Goal: Task Accomplishment & Management: Use online tool/utility

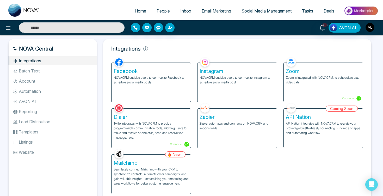
scroll to position [20, 0]
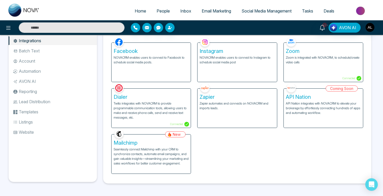
click at [136, 12] on span "Home" at bounding box center [140, 10] width 11 height 5
select select "*"
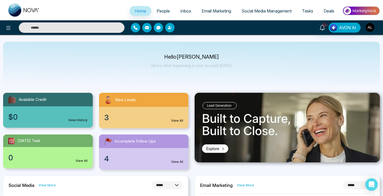
click at [256, 11] on span "Social Media Management" at bounding box center [266, 10] width 50 height 5
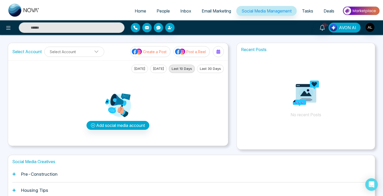
click at [337, 29] on button "AVON AI" at bounding box center [344, 28] width 32 height 10
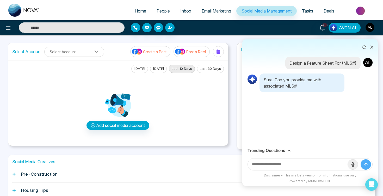
click at [275, 152] on h3 "Trending Questions" at bounding box center [265, 150] width 37 height 5
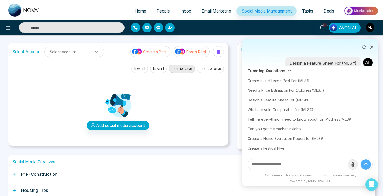
click at [371, 47] on icon at bounding box center [372, 47] width 4 height 4
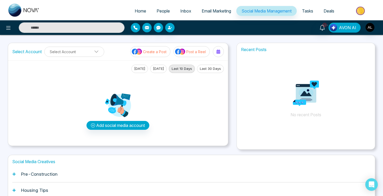
click at [347, 25] on span "AVON AI" at bounding box center [347, 27] width 17 height 6
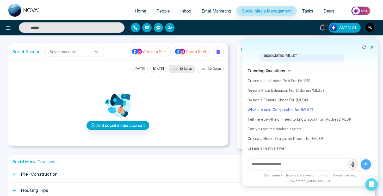
scroll to position [43, 0]
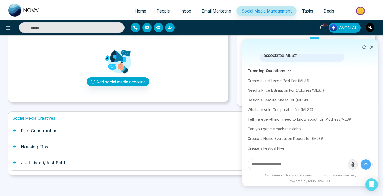
click at [373, 45] on icon at bounding box center [372, 47] width 4 height 4
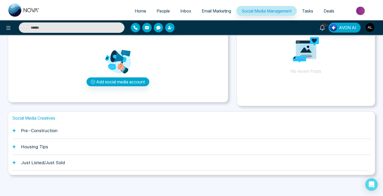
scroll to position [0, 0]
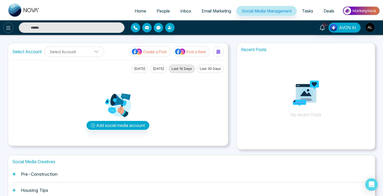
click at [10, 32] on button at bounding box center [8, 27] width 10 height 10
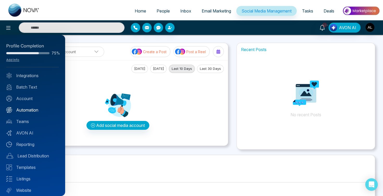
click at [31, 112] on link "Automation" at bounding box center [32, 110] width 53 height 6
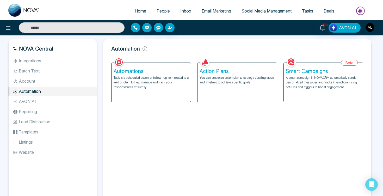
click at [319, 88] on p "A smart campaign in NOVACRM automatically sends personalized messages and track…" at bounding box center [323, 82] width 75 height 14
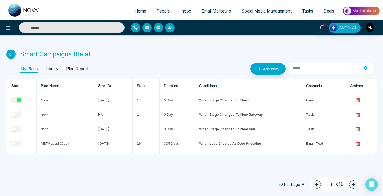
click at [50, 67] on p "Library" at bounding box center [52, 69] width 13 height 8
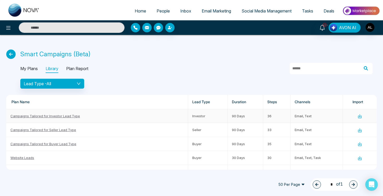
click at [68, 115] on link "Campaigns Tailored for Investor Lead Type" at bounding box center [44, 116] width 69 height 4
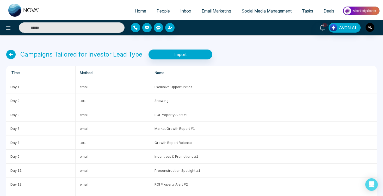
click at [9, 55] on icon at bounding box center [10, 54] width 9 height 9
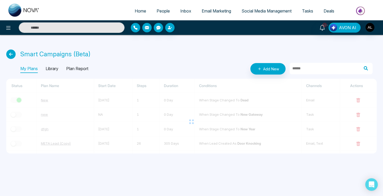
click at [51, 66] on p "Library" at bounding box center [52, 69] width 13 height 8
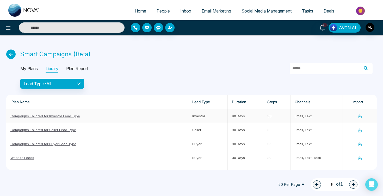
click at [47, 117] on link "Campaigns Tailored for Investor Lead Type" at bounding box center [44, 116] width 69 height 4
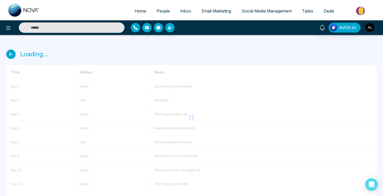
click at [11, 54] on icon at bounding box center [10, 53] width 9 height 9
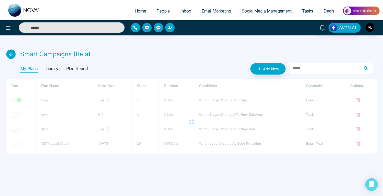
click at [57, 72] on p "Library" at bounding box center [52, 69] width 13 height 8
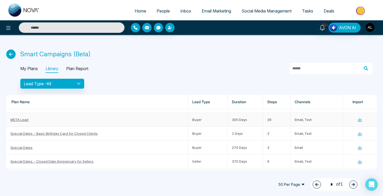
scroll to position [53, 0]
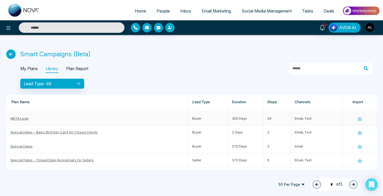
click at [18, 119] on link "META Lead" at bounding box center [19, 118] width 18 height 4
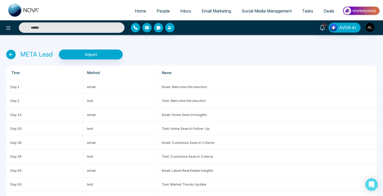
click at [9, 55] on icon at bounding box center [10, 54] width 9 height 9
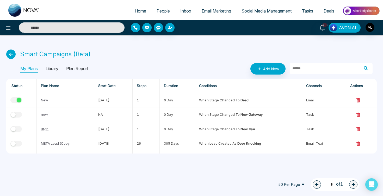
click at [9, 52] on icon at bounding box center [10, 53] width 9 height 9
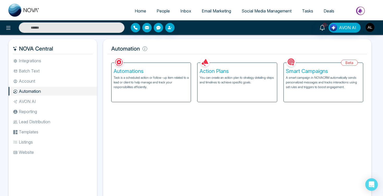
click at [364, 11] on img at bounding box center [361, 11] width 38 height 12
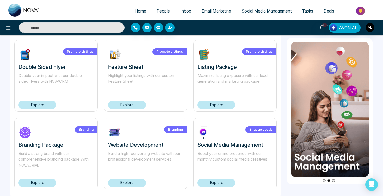
scroll to position [350, 0]
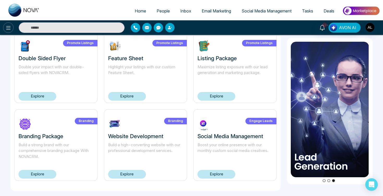
click at [11, 27] on icon at bounding box center [8, 28] width 6 height 6
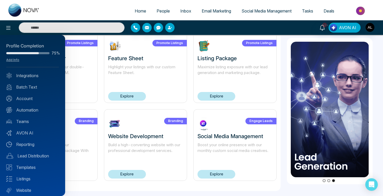
click at [25, 113] on div "Profile Completion 75% Add Info Integrations Batch Text Account Automation Team…" at bounding box center [32, 115] width 65 height 161
click at [25, 111] on link "Automation" at bounding box center [32, 110] width 53 height 6
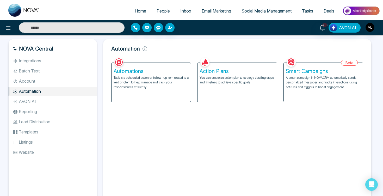
click at [170, 87] on p "Task is a scheduled action or follow-up item related to a lead or client to hel…" at bounding box center [150, 82] width 75 height 14
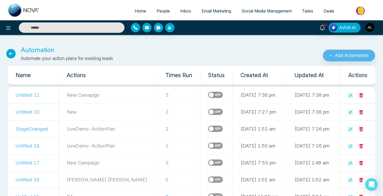
click at [343, 57] on button "Add Automation" at bounding box center [348, 55] width 52 height 12
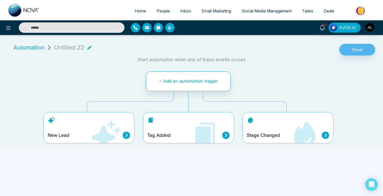
click at [34, 48] on span "Automation" at bounding box center [29, 47] width 31 height 9
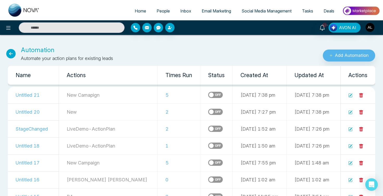
click at [10, 55] on icon at bounding box center [10, 53] width 9 height 9
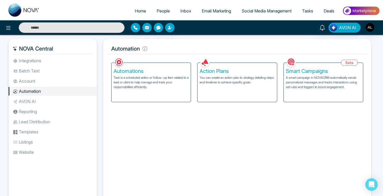
click at [238, 83] on p "You can create an action plan to strategy detailing steps and timelines to achi…" at bounding box center [236, 79] width 75 height 9
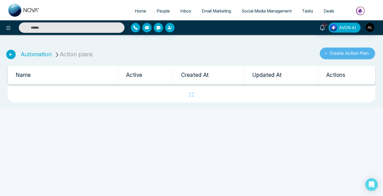
click at [328, 56] on button "Create Action Plan" at bounding box center [346, 53] width 55 height 12
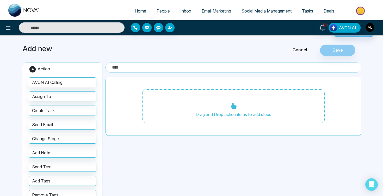
scroll to position [12, 0]
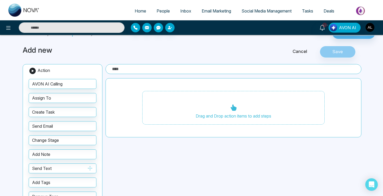
click at [46, 167] on button "Send Text" at bounding box center [63, 168] width 68 height 10
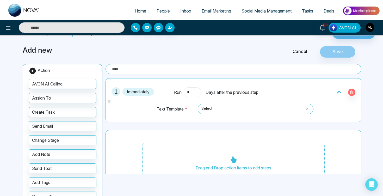
click at [195, 95] on input "*" at bounding box center [192, 92] width 18 height 10
click at [213, 113] on span "Select" at bounding box center [255, 108] width 108 height 9
type input "**"
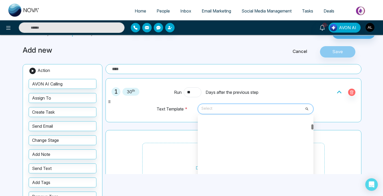
scroll to position [0, 0]
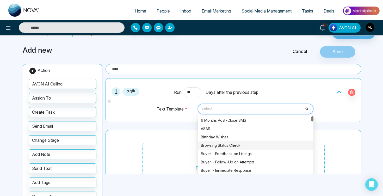
click at [211, 146] on div "Browsing Status Check" at bounding box center [255, 145] width 109 height 6
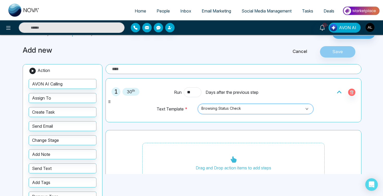
scroll to position [15, 0]
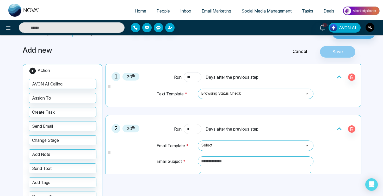
click at [193, 128] on input "*" at bounding box center [192, 129] width 18 height 10
type input "**"
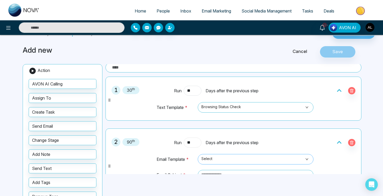
scroll to position [2, 0]
click at [340, 141] on icon at bounding box center [339, 142] width 4 height 3
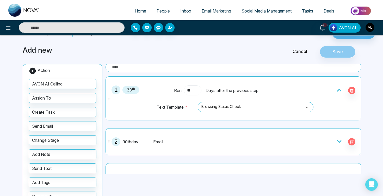
click at [340, 141] on icon at bounding box center [338, 141] width 5 height 5
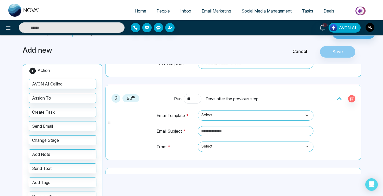
scroll to position [47, 0]
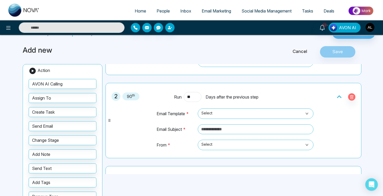
click at [350, 99] on button "button" at bounding box center [351, 96] width 7 height 7
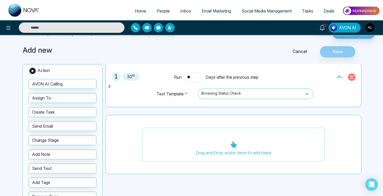
click at [350, 77] on icon "button" at bounding box center [351, 77] width 4 height 4
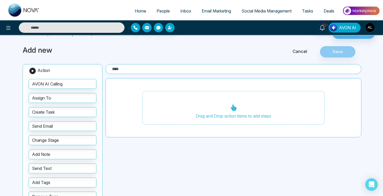
scroll to position [0, 0]
click at [303, 51] on link "Cancel" at bounding box center [300, 51] width 40 height 7
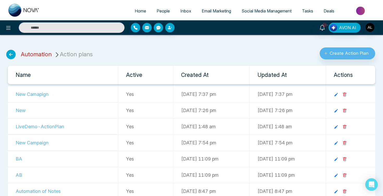
click at [29, 55] on link "Automation" at bounding box center [36, 54] width 31 height 7
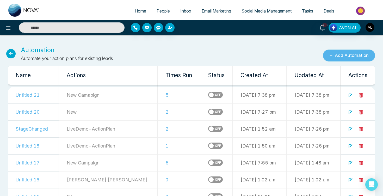
click at [333, 51] on button "Add Automation" at bounding box center [348, 55] width 52 height 12
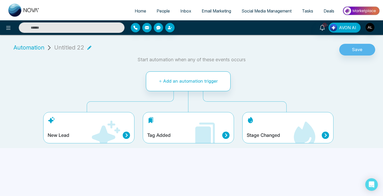
click at [90, 120] on icon at bounding box center [105, 134] width 31 height 31
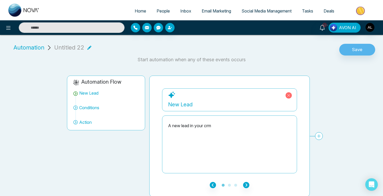
scroll to position [1, 0]
click at [245, 184] on icon "button" at bounding box center [246, 184] width 6 height 6
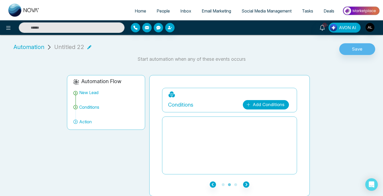
click at [269, 101] on link "Add Conditions" at bounding box center [266, 104] width 46 height 9
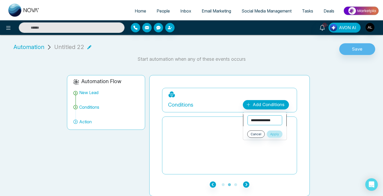
click at [263, 118] on select "**********" at bounding box center [264, 120] width 35 height 10
click at [247, 115] on select "**********" at bounding box center [264, 120] width 35 height 10
click at [262, 122] on select "**********" at bounding box center [264, 120] width 35 height 10
select select "*****"
click at [247, 115] on select "**********" at bounding box center [264, 120] width 35 height 10
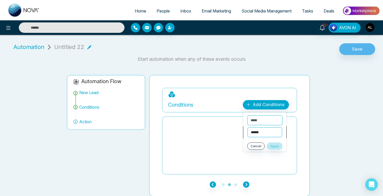
click at [262, 133] on select "**********" at bounding box center [264, 132] width 35 height 10
select select "********"
click at [247, 127] on select "**********" at bounding box center [264, 132] width 35 height 10
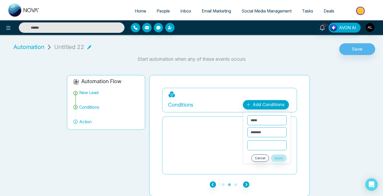
click at [252, 145] on input "text" at bounding box center [266, 145] width 39 height 10
click at [279, 157] on button "Apply" at bounding box center [279, 157] width 16 height 7
click at [266, 145] on input "text" at bounding box center [266, 145] width 39 height 10
type input "***"
click at [280, 162] on ul "**********" at bounding box center [267, 138] width 48 height 52
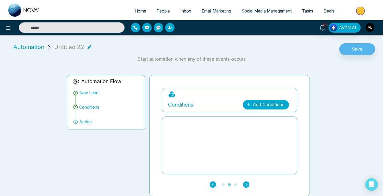
click at [267, 105] on link "Add Conditions" at bounding box center [266, 104] width 46 height 9
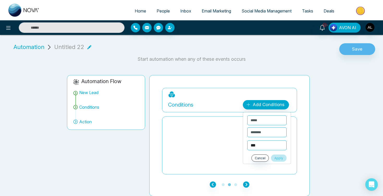
click at [281, 158] on button "Apply" at bounding box center [279, 157] width 16 height 7
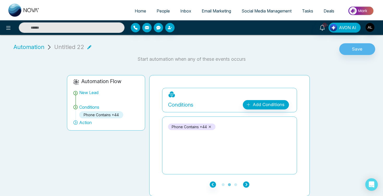
click at [248, 184] on icon "button" at bounding box center [246, 184] width 6 height 6
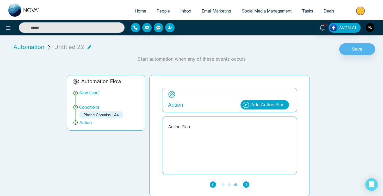
click at [212, 186] on icon "button" at bounding box center [213, 184] width 6 height 6
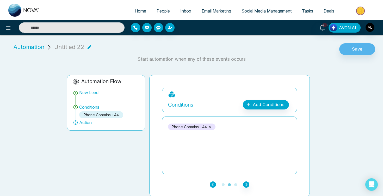
click at [212, 186] on icon "button" at bounding box center [213, 184] width 6 height 6
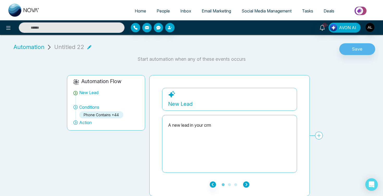
click at [248, 183] on icon "button" at bounding box center [246, 184] width 6 height 6
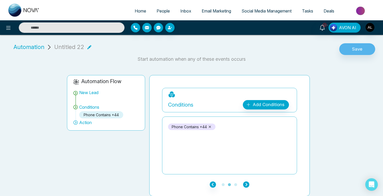
click at [248, 183] on icon "button" at bounding box center [246, 184] width 6 height 6
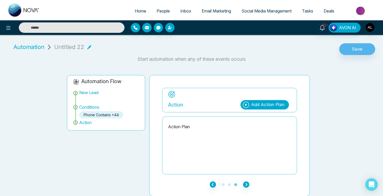
click at [268, 102] on div "Add Action Plan" at bounding box center [267, 104] width 33 height 7
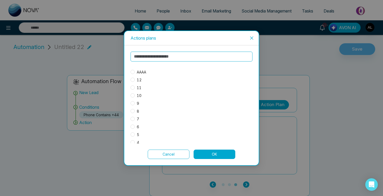
scroll to position [110, 0]
click at [170, 152] on button "Cancel" at bounding box center [169, 153] width 42 height 9
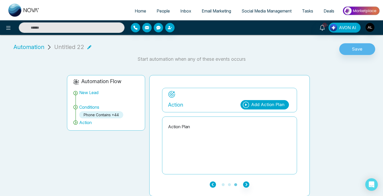
click at [212, 184] on icon "button" at bounding box center [213, 184] width 6 height 6
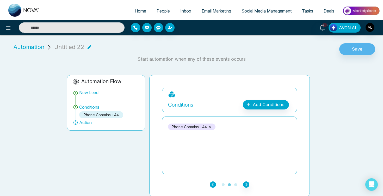
click at [212, 184] on icon "button" at bounding box center [213, 184] width 6 height 6
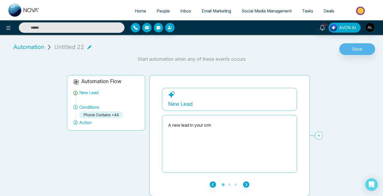
click at [319, 135] on icon at bounding box center [319, 136] width 4 height 4
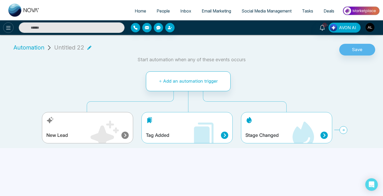
click at [12, 29] on button at bounding box center [8, 27] width 10 height 10
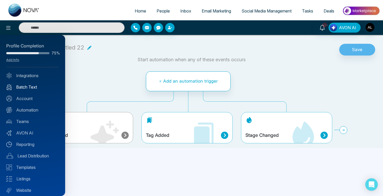
click at [25, 88] on link "Batch Text" at bounding box center [32, 87] width 53 height 6
